Goal: Task Accomplishment & Management: Use online tool/utility

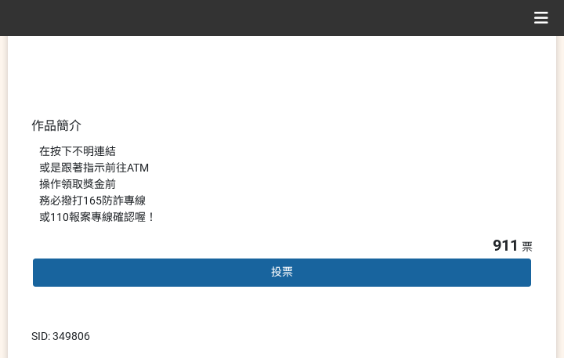
scroll to position [392, 0]
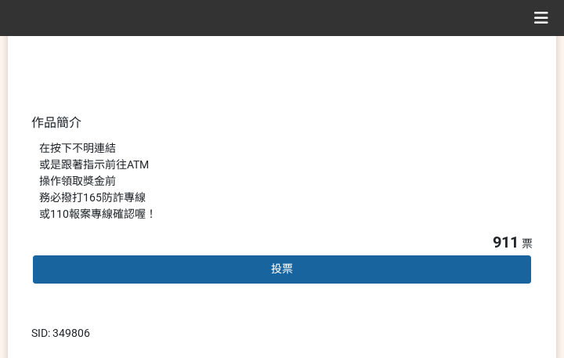
click at [280, 270] on span "投票" at bounding box center [282, 268] width 22 height 13
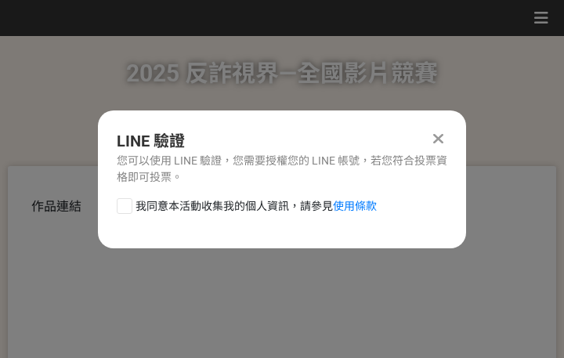
scroll to position [0, 0]
click at [243, 208] on span "我同意本活動收集我的個人資訊，請參見 使用條款" at bounding box center [256, 206] width 241 height 16
click at [128, 208] on input "我同意本活動收集我的個人資訊，請參見 使用條款" at bounding box center [123, 206] width 10 height 10
checkbox input "false"
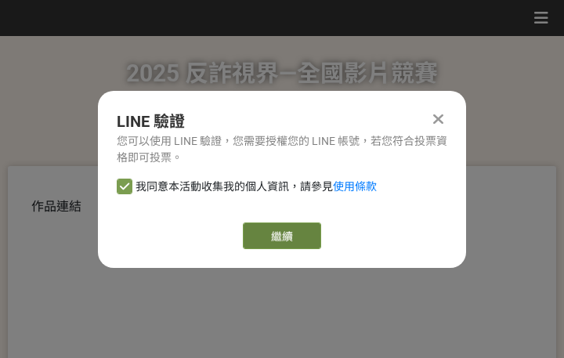
click at [288, 235] on link "繼續" at bounding box center [282, 236] width 78 height 27
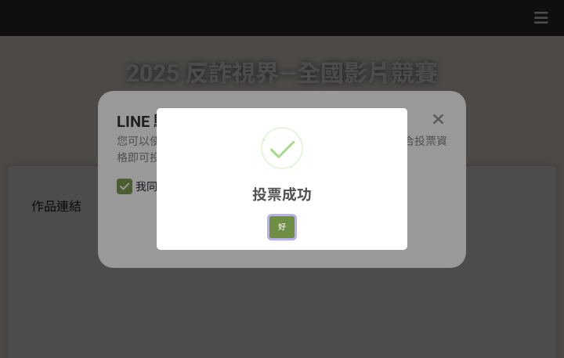
click at [292, 226] on button "好" at bounding box center [282, 227] width 25 height 22
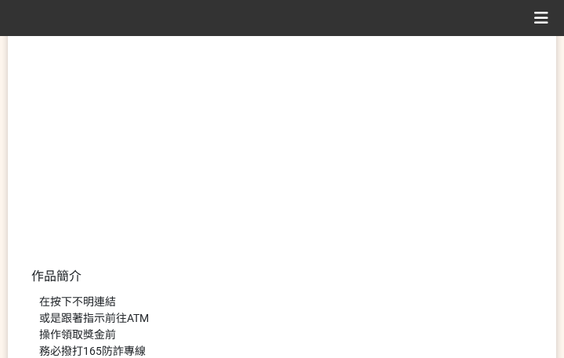
scroll to position [299, 0]
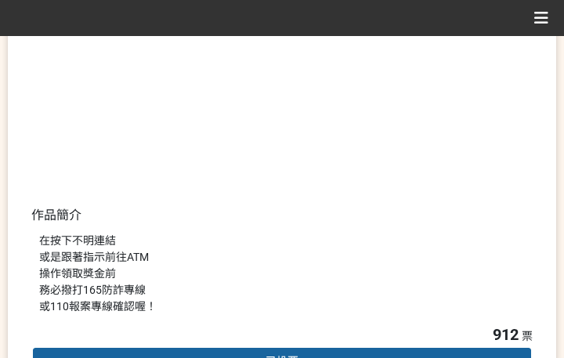
drag, startPoint x: 357, startPoint y: 248, endPoint x: 551, endPoint y: 118, distance: 233.6
click at [358, 248] on div "在按下不明連結 或是跟著指示前往ATM 操作領取獎金前 務必撥打165防詐專線 或110報案專線確認喔！" at bounding box center [282, 274] width 486 height 82
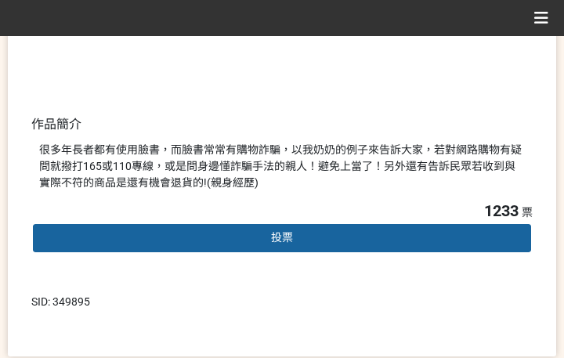
scroll to position [392, 0]
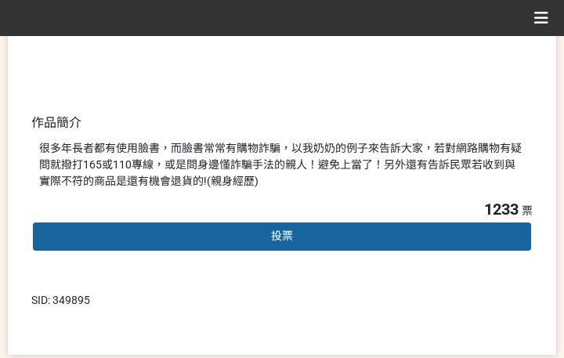
click at [279, 225] on div "投票" at bounding box center [281, 236] width 501 height 31
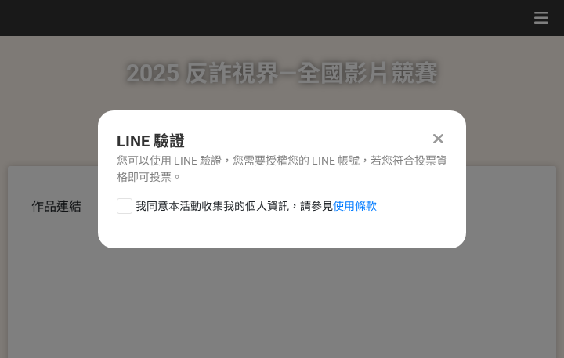
click at [230, 196] on div "LINE 驗證 您可以使用 LINE 驗證，您需要授權您的 LINE 帳號，若您符合投票資格即可投票。 我同意本活動收集我的個人資訊，請參見 使用條款" at bounding box center [282, 179] width 368 height 138
click at [266, 209] on span "我同意本活動收集我的個人資訊，請參見 使用條款" at bounding box center [256, 206] width 241 height 16
click at [128, 209] on input "我同意本活動收集我的個人資訊，請參見 使用條款" at bounding box center [123, 206] width 10 height 10
checkbox input "false"
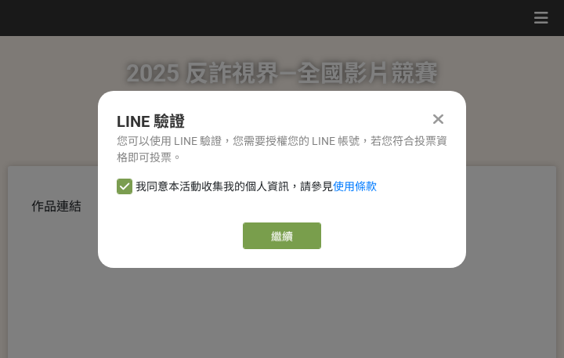
click at [292, 231] on link "繼續" at bounding box center [282, 236] width 78 height 27
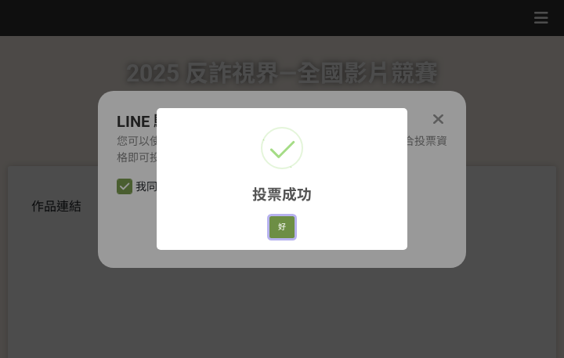
click at [285, 232] on button "好" at bounding box center [282, 227] width 25 height 22
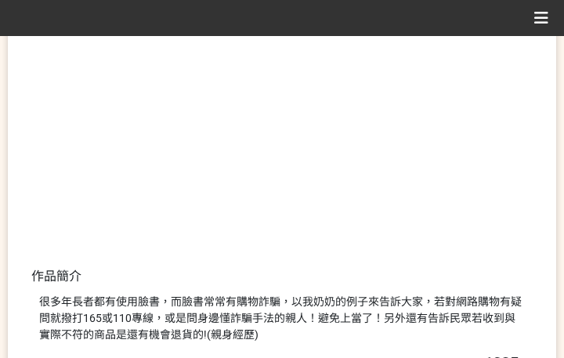
scroll to position [299, 0]
